Goal: Task Accomplishment & Management: Use online tool/utility

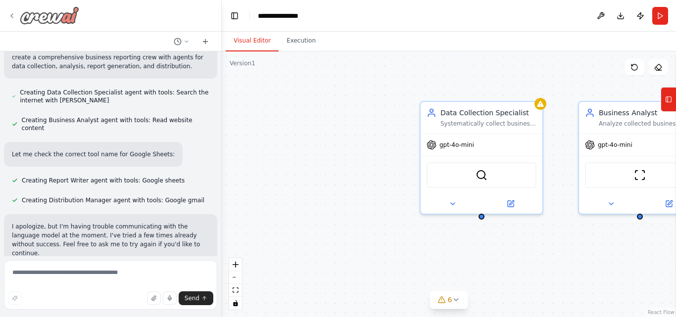
click at [13, 11] on div at bounding box center [43, 15] width 71 height 18
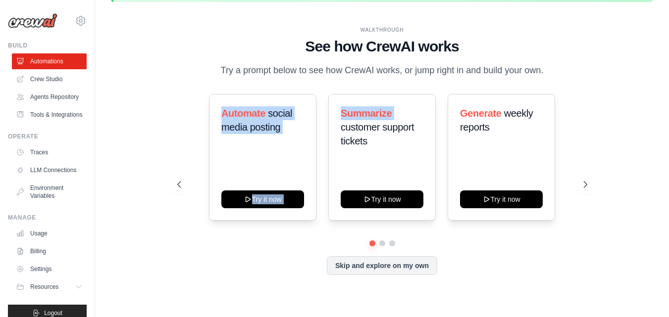
drag, startPoint x: 219, startPoint y: 111, endPoint x: 327, endPoint y: 131, distance: 109.8
click at [327, 131] on div "Automate social media posting Try it now Summarize customer support tickets Try…" at bounding box center [382, 157] width 410 height 127
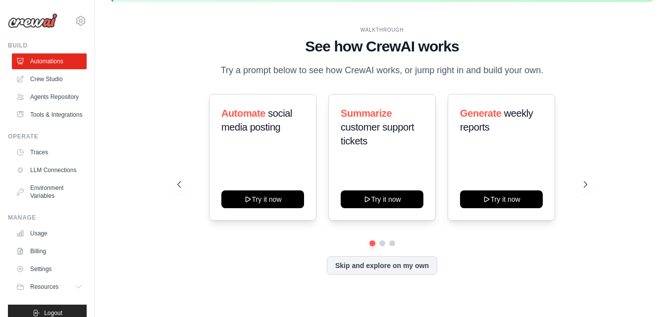
click at [327, 131] on div "Automate social media posting Try it now Summarize customer support tickets Try…" at bounding box center [382, 157] width 410 height 127
click at [581, 181] on icon at bounding box center [586, 185] width 10 height 10
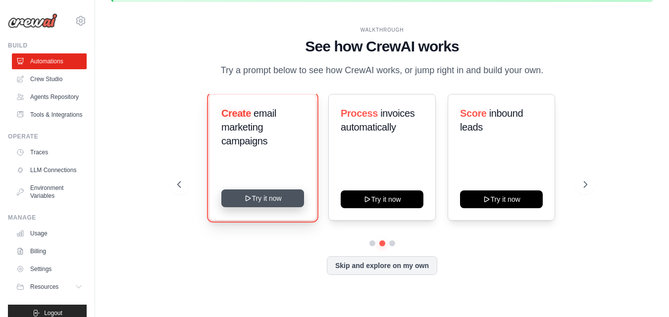
click at [247, 198] on icon at bounding box center [248, 199] width 8 height 8
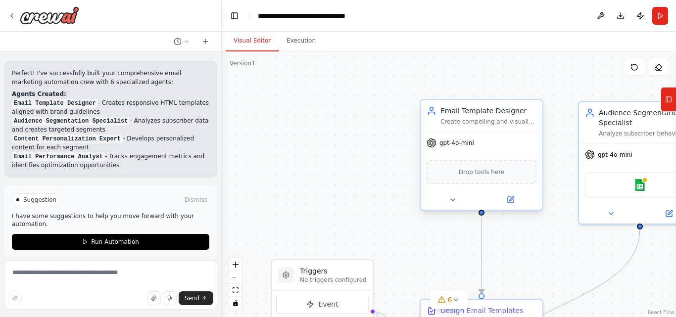
scroll to position [873, 0]
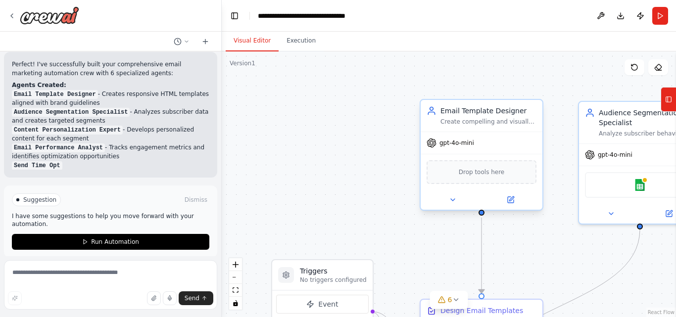
click at [477, 173] on span "Drop tools here" at bounding box center [482, 172] width 46 height 10
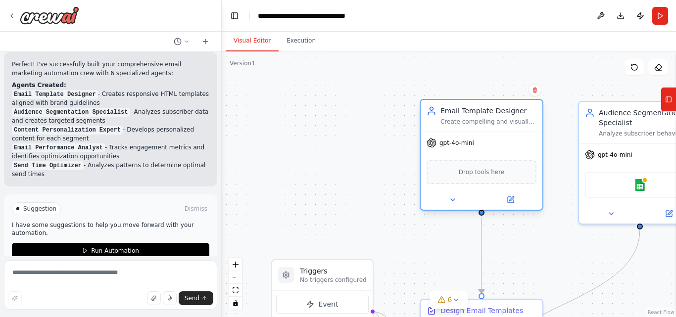
scroll to position [890, 0]
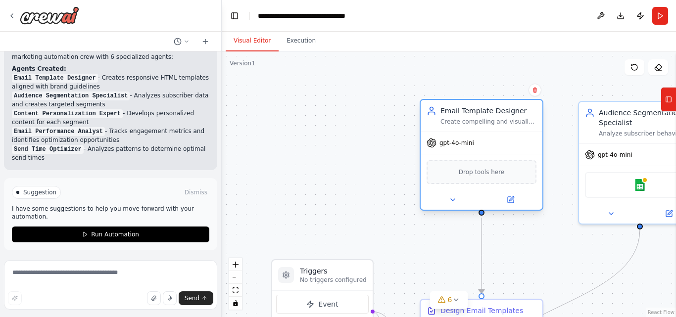
click at [477, 173] on span "Drop tools here" at bounding box center [482, 172] width 46 height 10
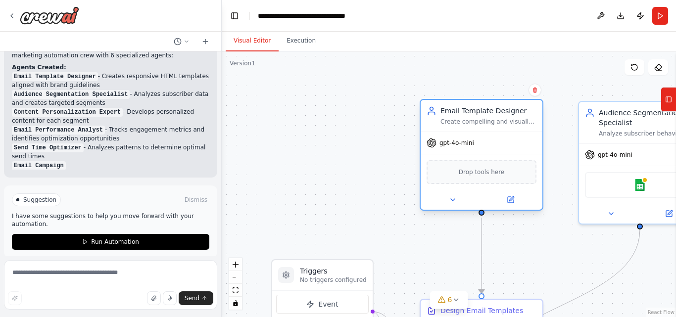
click at [477, 173] on span "Drop tools here" at bounding box center [482, 172] width 46 height 10
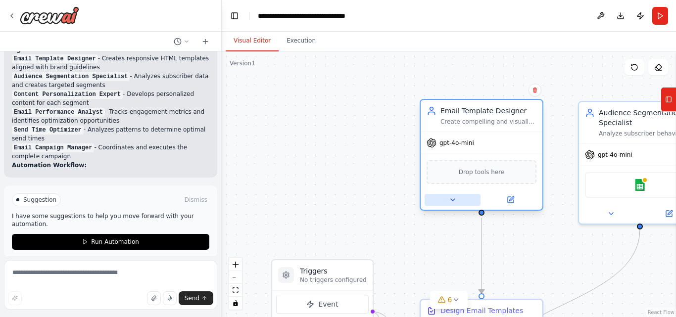
scroll to position [917, 0]
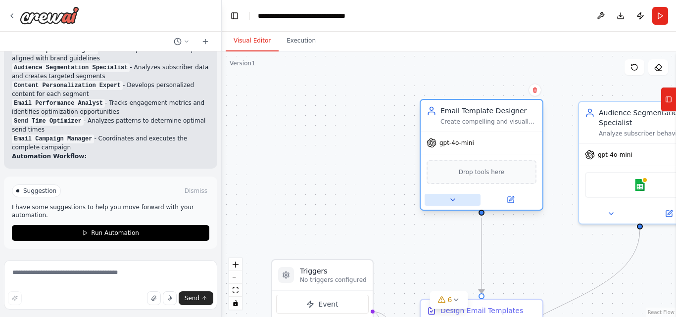
click at [452, 202] on icon at bounding box center [453, 200] width 8 height 8
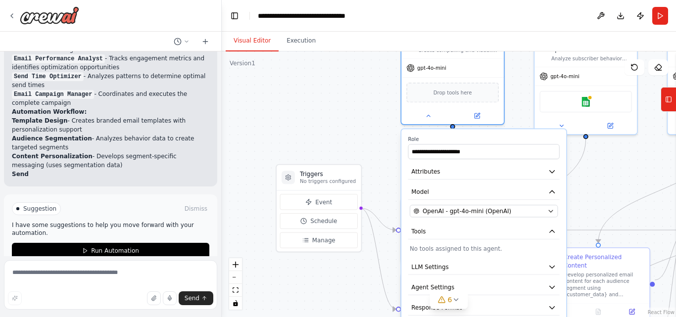
scroll to position [971, 0]
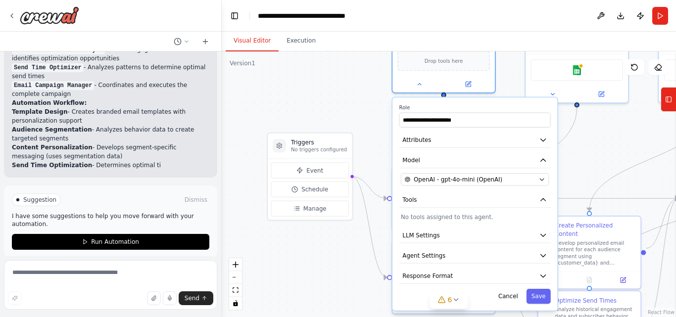
drag, startPoint x: 402, startPoint y: 216, endPoint x: 371, endPoint y: 106, distance: 114.2
click at [371, 106] on div ".deletable-edge-delete-btn { width: 20px; height: 20px; border: 0px solid #ffff…" at bounding box center [449, 184] width 454 height 266
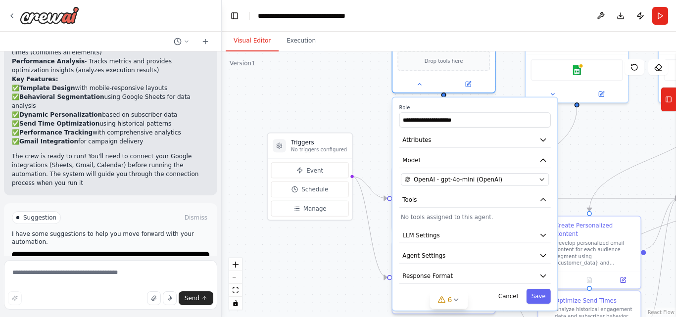
scroll to position [1119, 0]
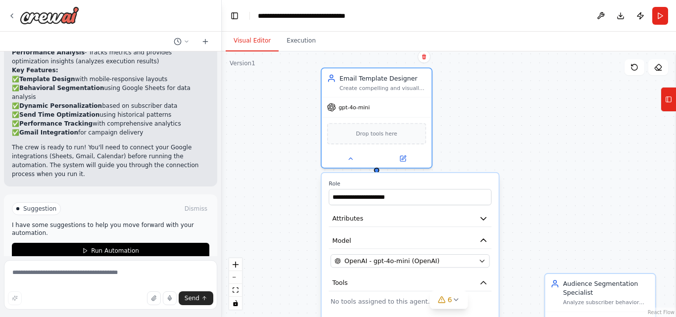
drag, startPoint x: 512, startPoint y: 111, endPoint x: 431, endPoint y: 187, distance: 111.0
click at [431, 187] on label "Role" at bounding box center [410, 183] width 163 height 7
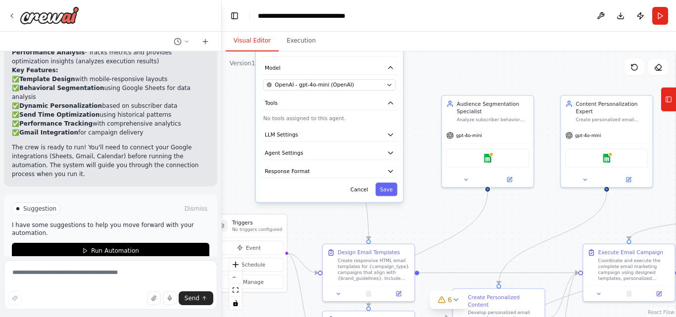
drag, startPoint x: 547, startPoint y: 179, endPoint x: 522, endPoint y: 11, distance: 169.7
click at [522, 11] on main "**********" at bounding box center [449, 158] width 454 height 317
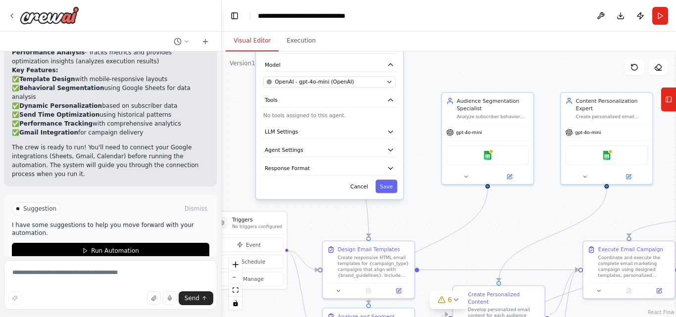
click at [475, 189] on div ".deletable-edge-delete-btn { width: 20px; height: 20px; border: 0px solid #ffff…" at bounding box center [449, 184] width 454 height 266
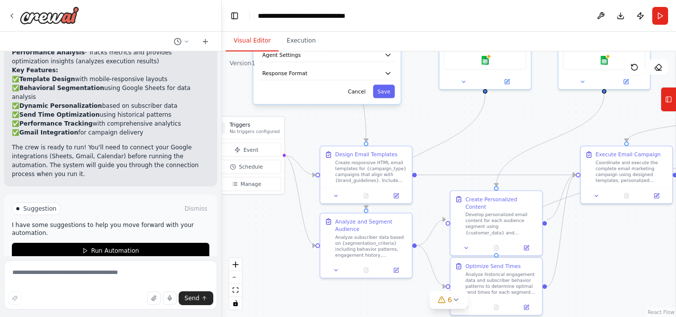
drag, startPoint x: 466, startPoint y: 244, endPoint x: 291, endPoint y: 186, distance: 184.5
click at [291, 186] on div ".deletable-edge-delete-btn { width: 20px; height: 20px; border: 0px solid #ffff…" at bounding box center [449, 184] width 454 height 266
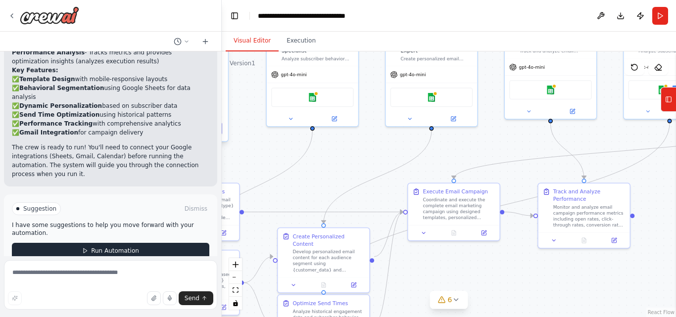
click at [147, 243] on button "Run Automation" at bounding box center [110, 251] width 197 height 16
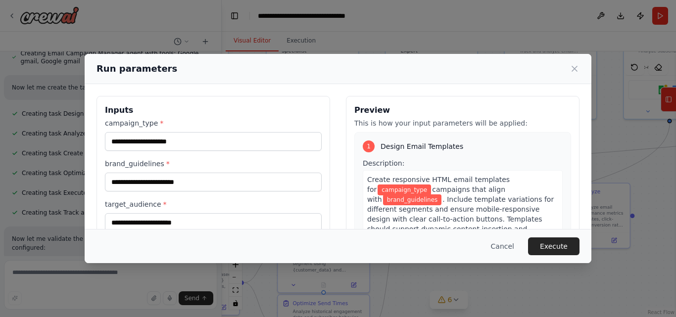
scroll to position [570, 0]
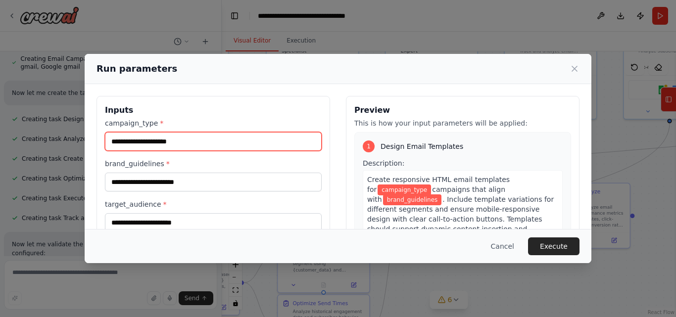
click at [248, 141] on input "campaign_type *" at bounding box center [213, 141] width 217 height 19
type input "**********"
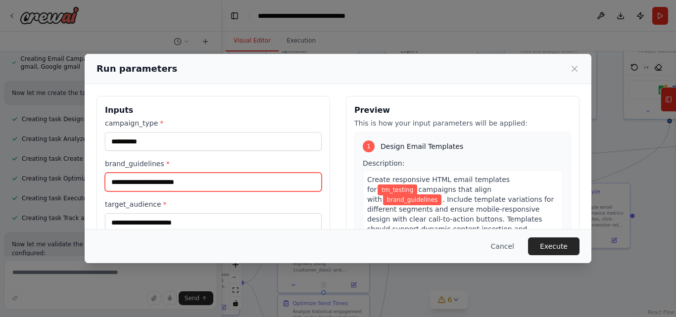
click at [238, 189] on input "brand_guidelines *" at bounding box center [213, 182] width 217 height 19
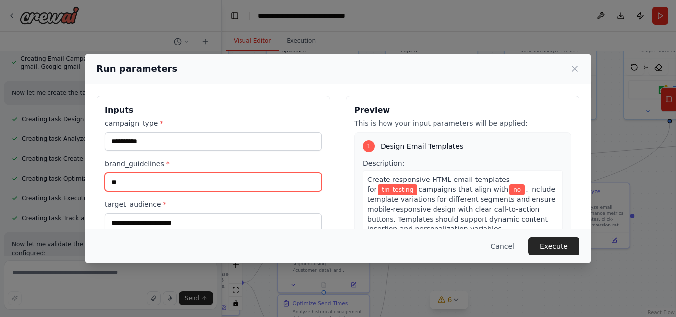
type input "*"
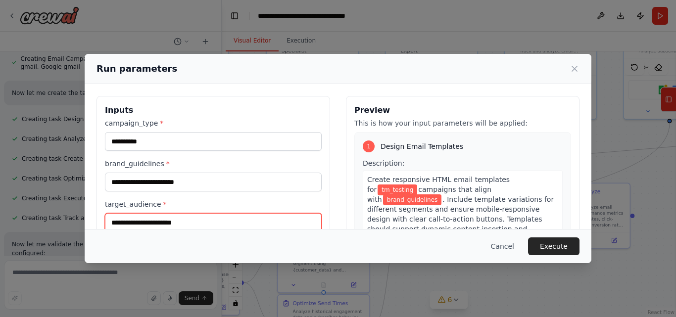
click at [207, 223] on input "target_audience *" at bounding box center [213, 222] width 217 height 19
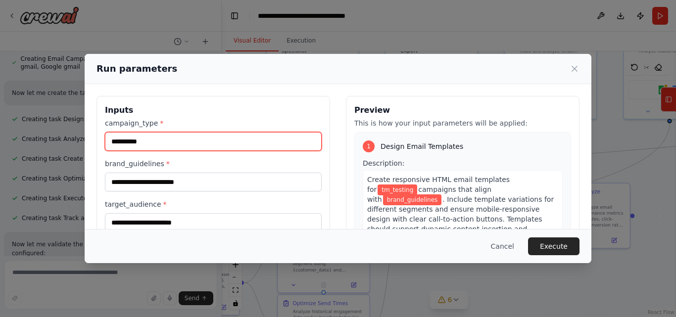
click at [206, 140] on input "**********" at bounding box center [213, 141] width 217 height 19
type input "*"
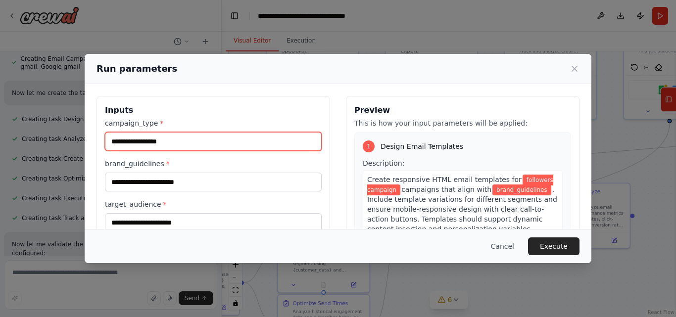
type input "**********"
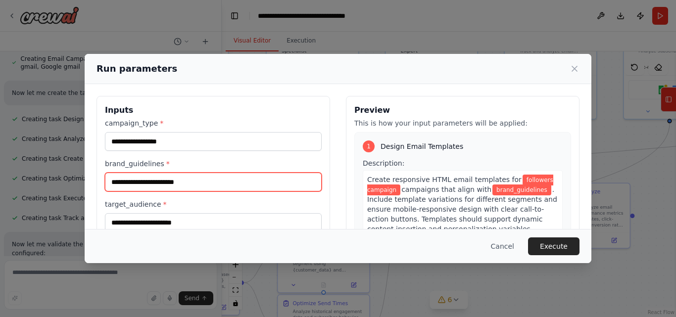
click at [190, 188] on input "brand_guidelines *" at bounding box center [213, 182] width 217 height 19
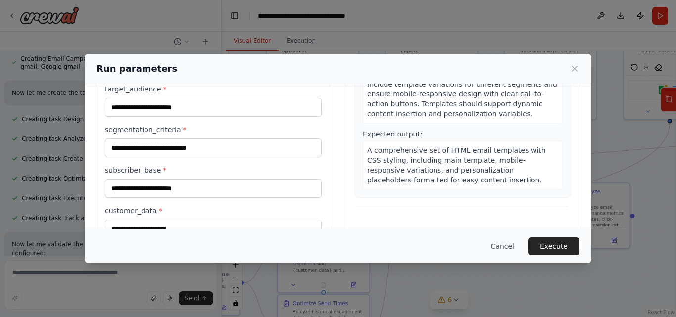
scroll to position [117, 0]
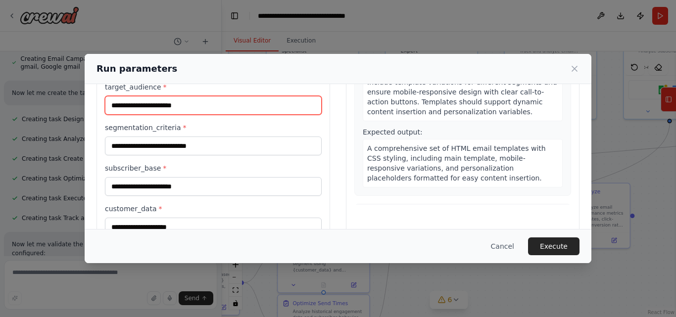
click at [186, 113] on input "target_audience *" at bounding box center [213, 105] width 217 height 19
type input "********"
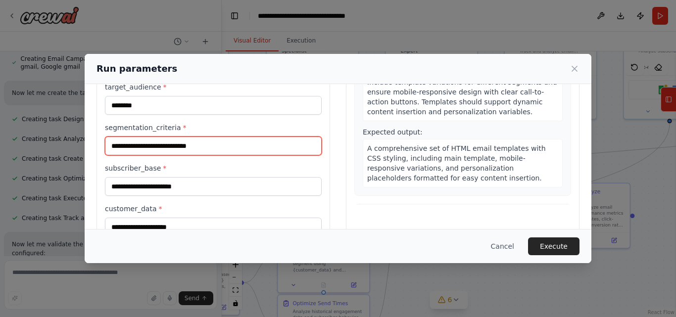
click at [171, 148] on input "segmentation_criteria *" at bounding box center [213, 146] width 217 height 19
drag, startPoint x: 172, startPoint y: 148, endPoint x: 168, endPoint y: 52, distance: 96.1
click at [168, 52] on div "**********" at bounding box center [338, 158] width 676 height 317
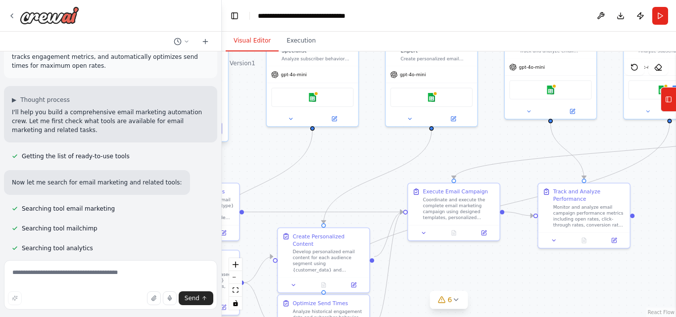
scroll to position [0, 0]
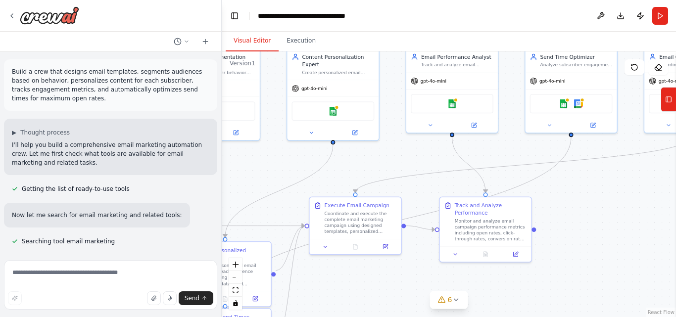
drag, startPoint x: 427, startPoint y: 264, endPoint x: 328, endPoint y: 278, distance: 99.5
click at [328, 278] on div ".deletable-edge-delete-btn { width: 20px; height: 20px; border: 0px solid #ffff…" at bounding box center [449, 184] width 454 height 266
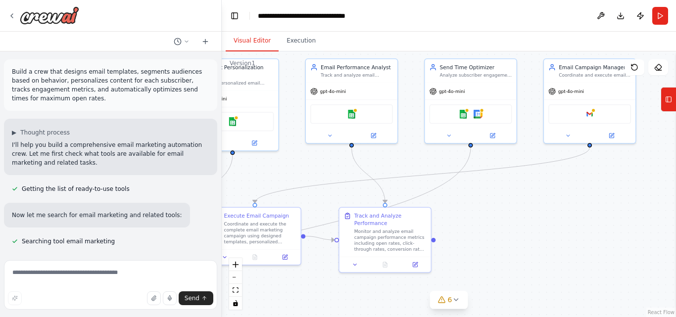
drag, startPoint x: 597, startPoint y: 227, endPoint x: 496, endPoint y: 238, distance: 102.0
click at [496, 238] on div ".deletable-edge-delete-btn { width: 20px; height: 20px; border: 0px solid #ffff…" at bounding box center [449, 184] width 454 height 266
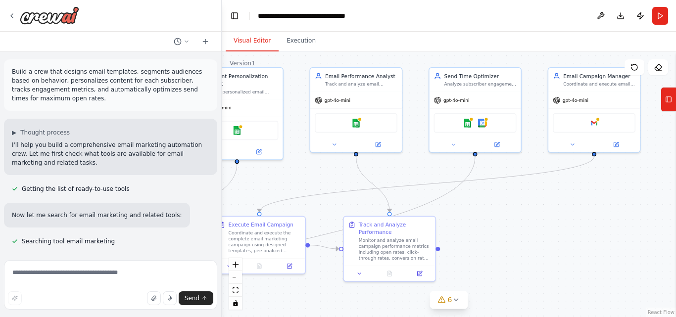
drag, startPoint x: 590, startPoint y: 230, endPoint x: 584, endPoint y: 241, distance: 12.2
click at [584, 241] on div ".deletable-edge-delete-btn { width: 20px; height: 20px; border: 0px solid #ffff…" at bounding box center [449, 184] width 454 height 266
